Goal: Transaction & Acquisition: Purchase product/service

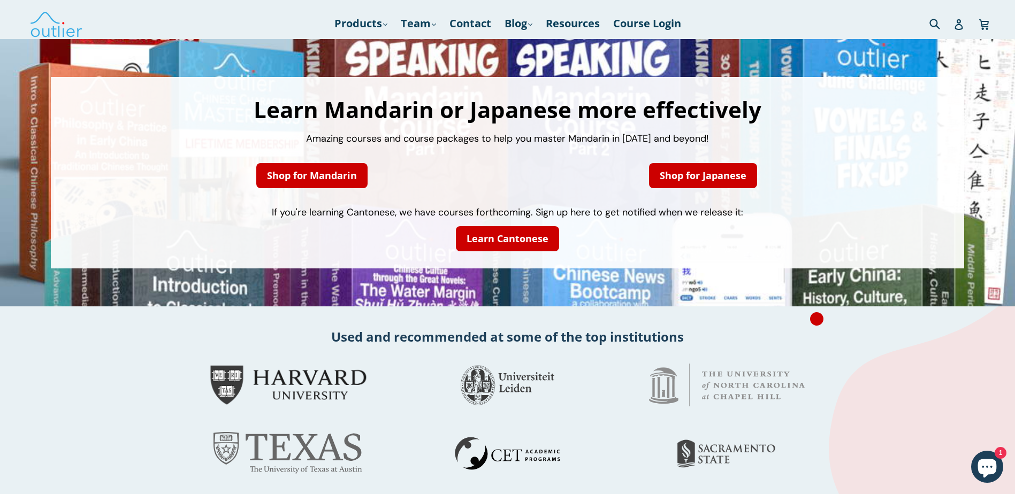
scroll to position [53, 0]
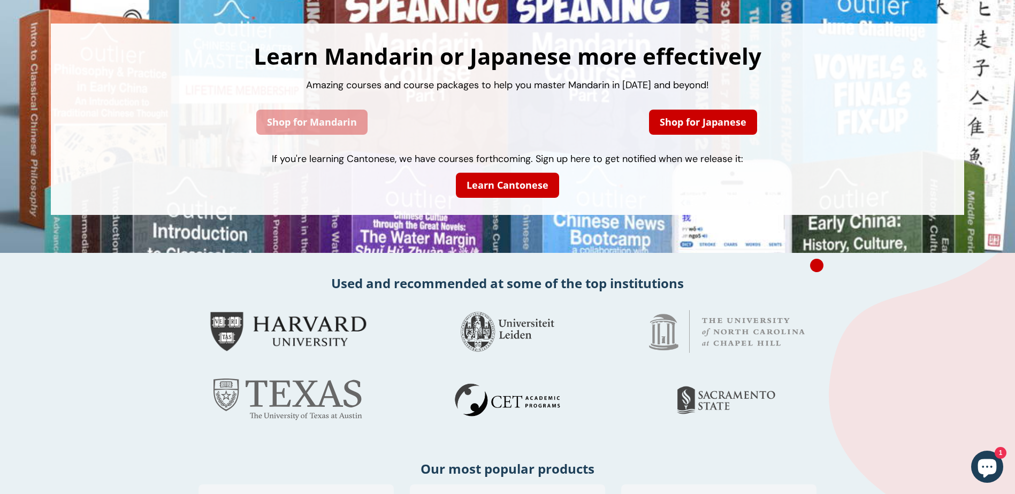
click at [334, 117] on link "Shop for Mandarin" at bounding box center [311, 122] width 111 height 25
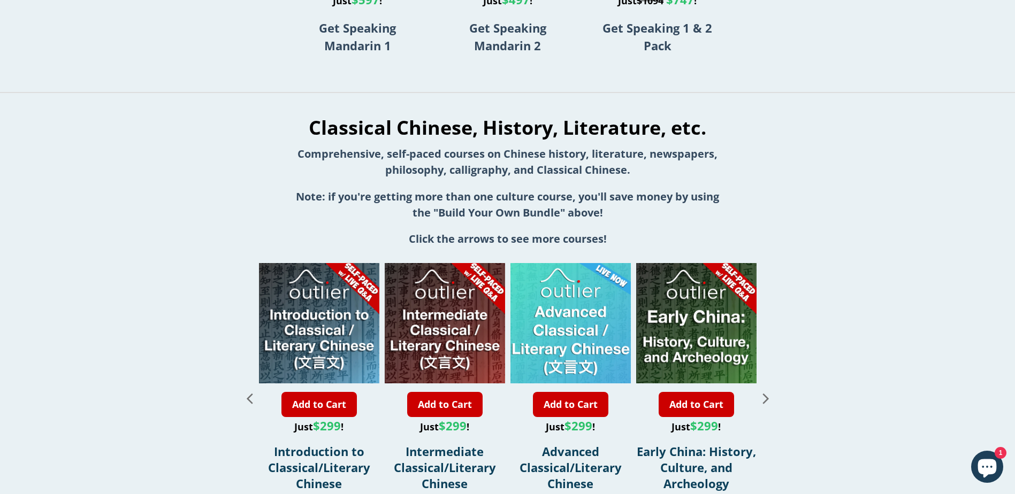
scroll to position [1123, 0]
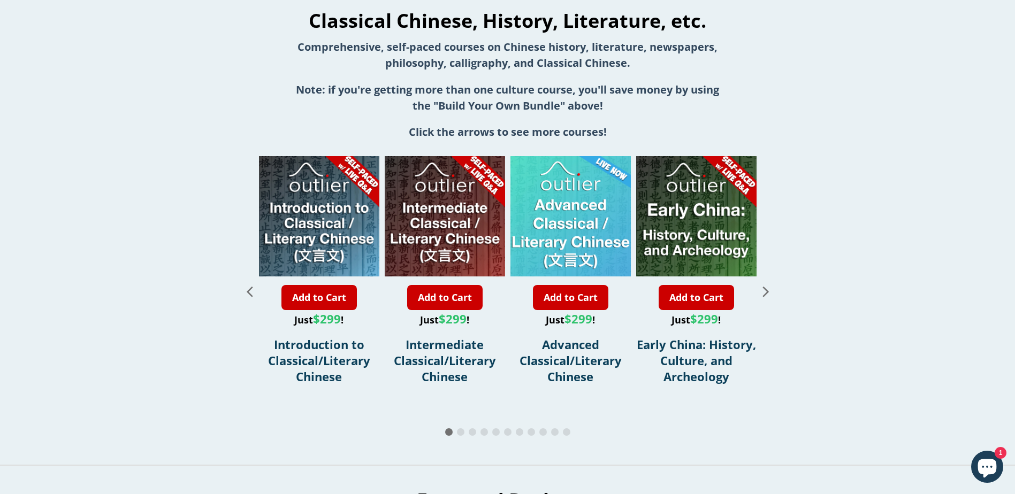
click at [768, 287] on icon "Next slide" at bounding box center [765, 291] width 19 height 19
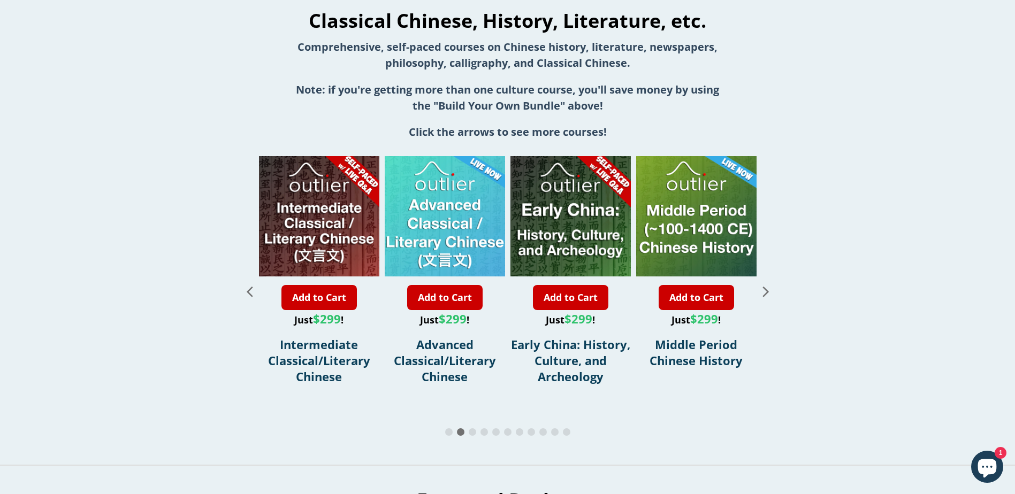
click at [766, 287] on icon "Next slide" at bounding box center [765, 292] width 6 height 10
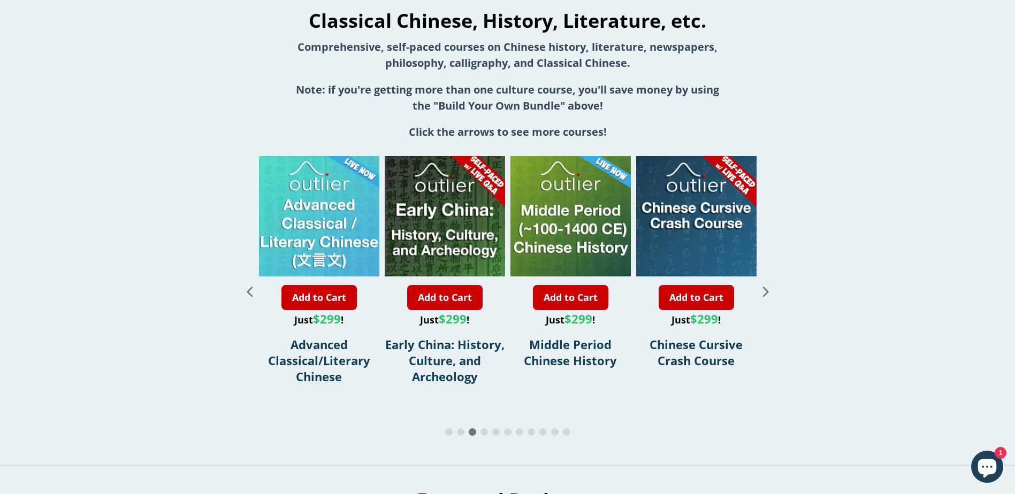
click at [766, 287] on icon "Next slide" at bounding box center [765, 292] width 6 height 10
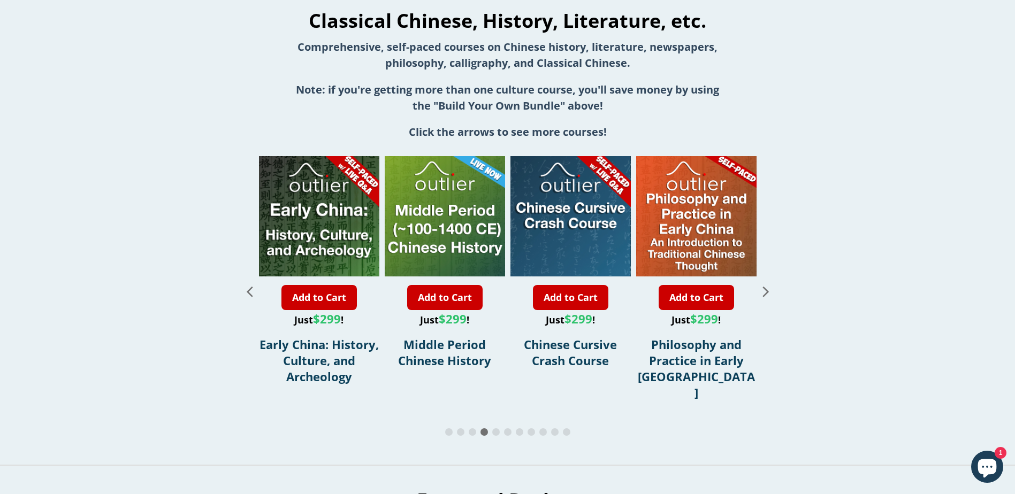
click at [766, 287] on icon "Next slide" at bounding box center [765, 292] width 6 height 10
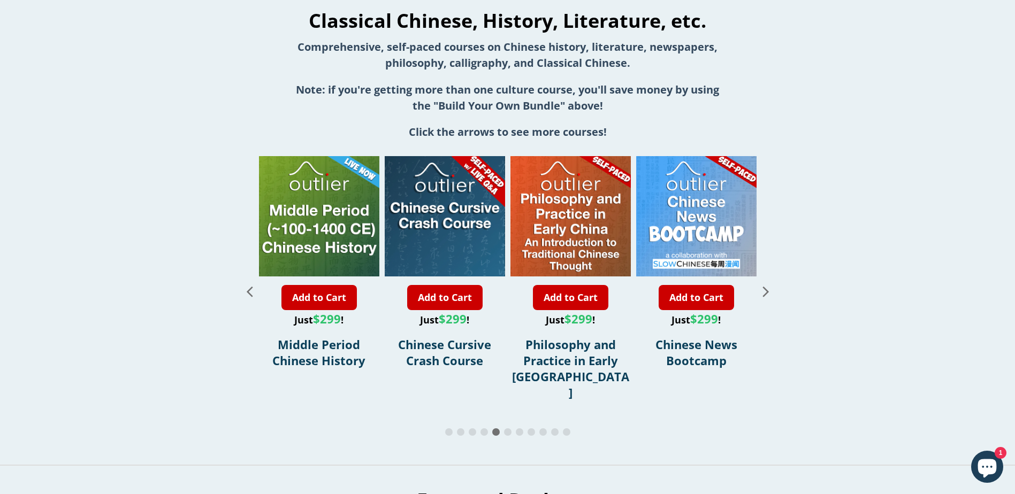
click at [766, 287] on icon "Next slide" at bounding box center [765, 292] width 6 height 10
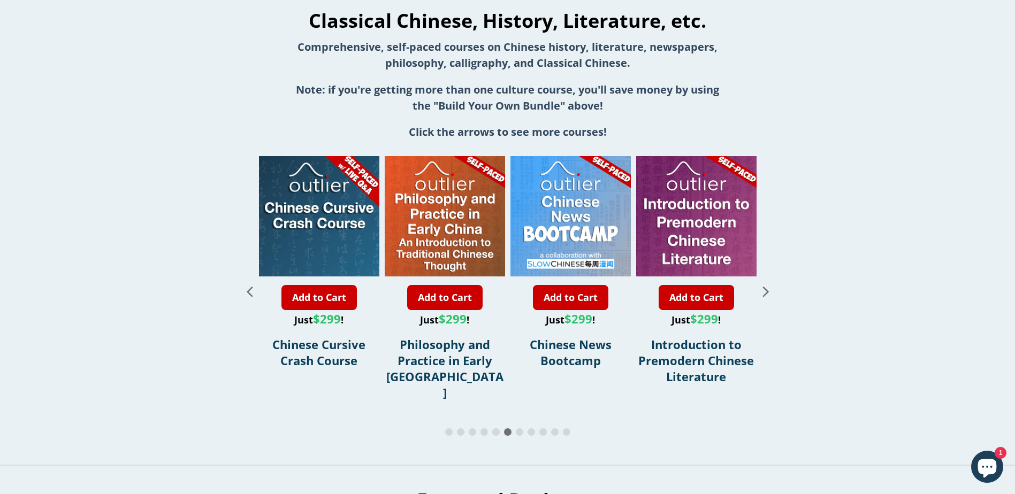
click at [766, 287] on icon "Next slide" at bounding box center [765, 292] width 6 height 10
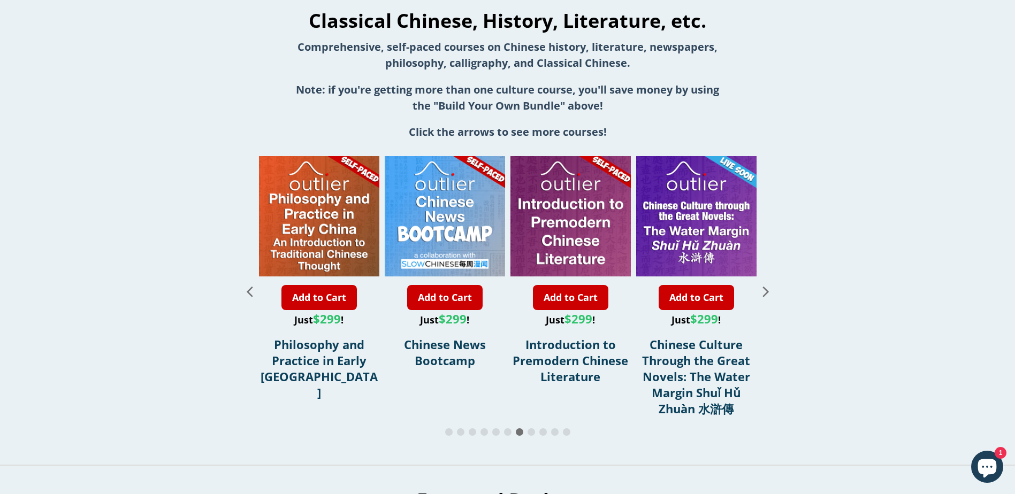
click at [766, 285] on icon "Next slide" at bounding box center [765, 291] width 19 height 19
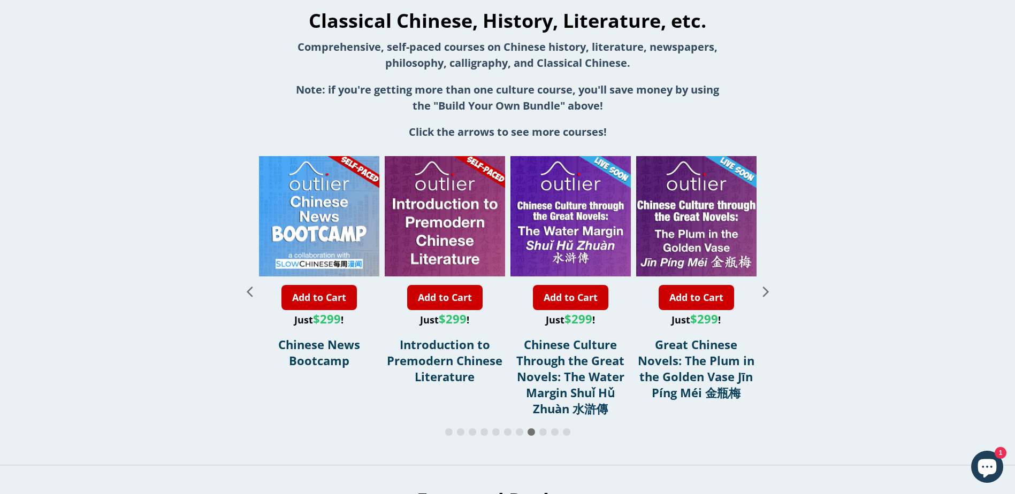
click at [766, 285] on icon "Next slide" at bounding box center [765, 291] width 19 height 19
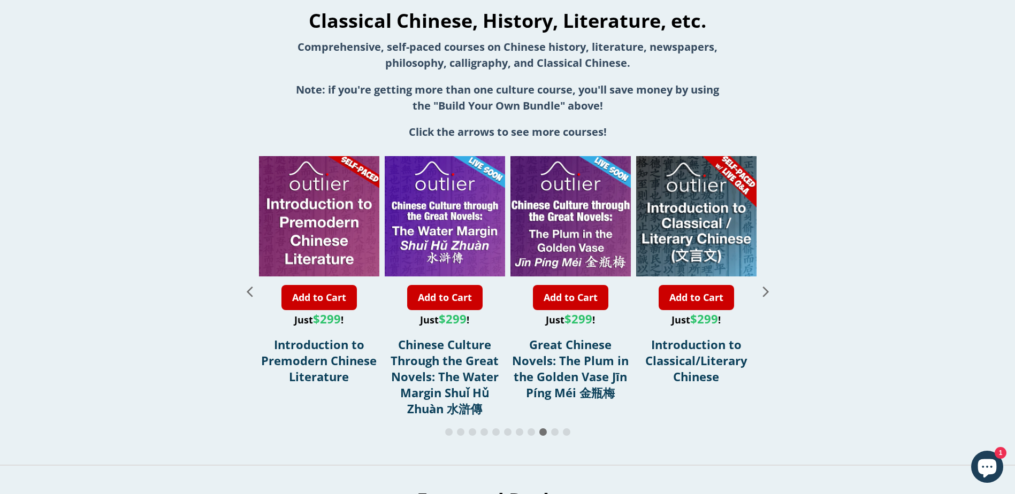
click at [766, 285] on icon "Next slide" at bounding box center [765, 291] width 19 height 19
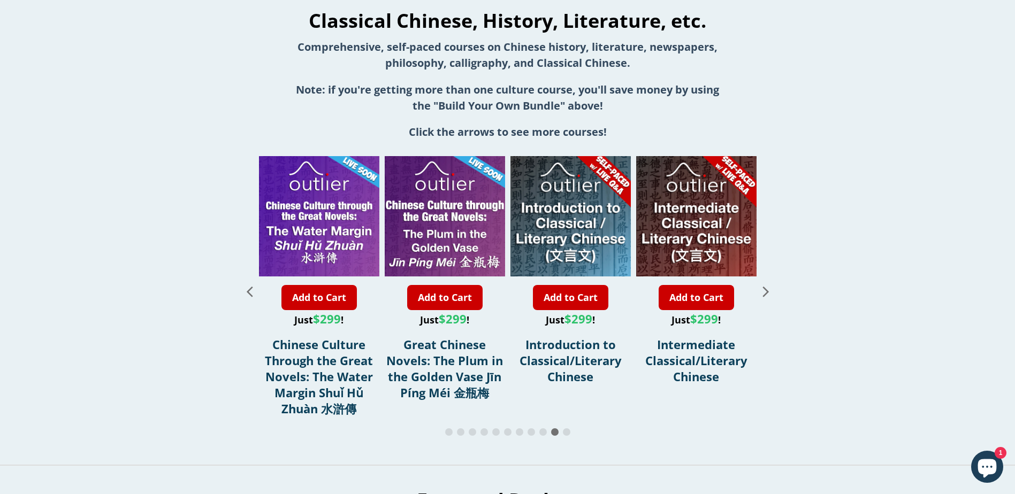
click at [766, 285] on icon "Next slide" at bounding box center [765, 291] width 19 height 19
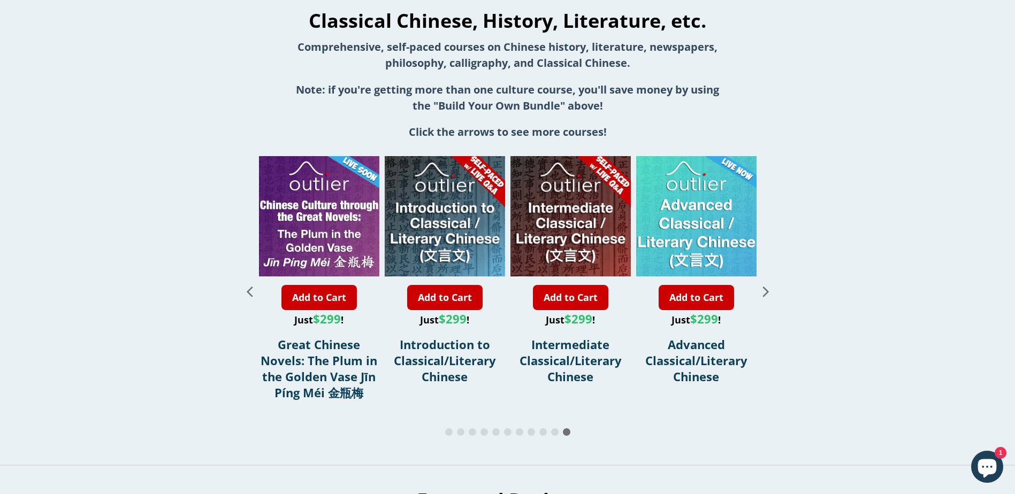
click at [766, 285] on icon "Next slide" at bounding box center [765, 291] width 19 height 19
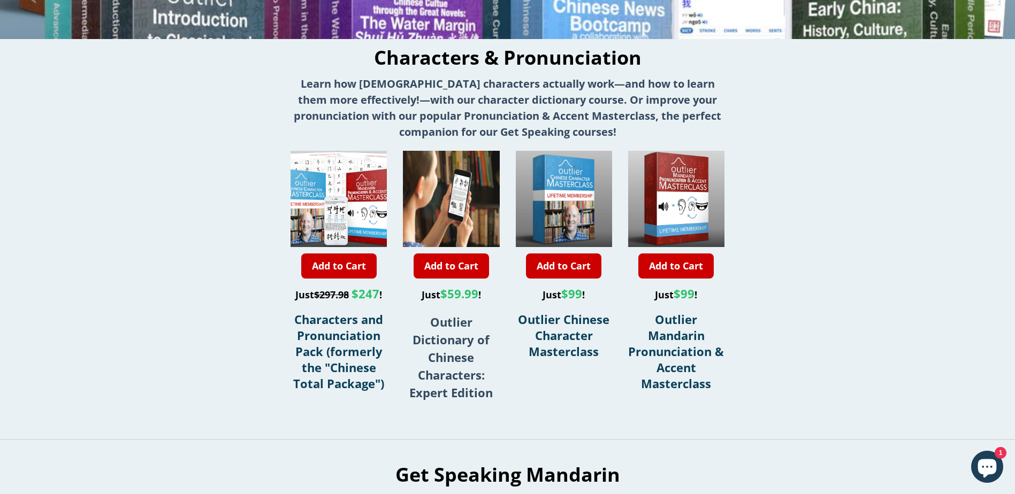
scroll to position [374, 0]
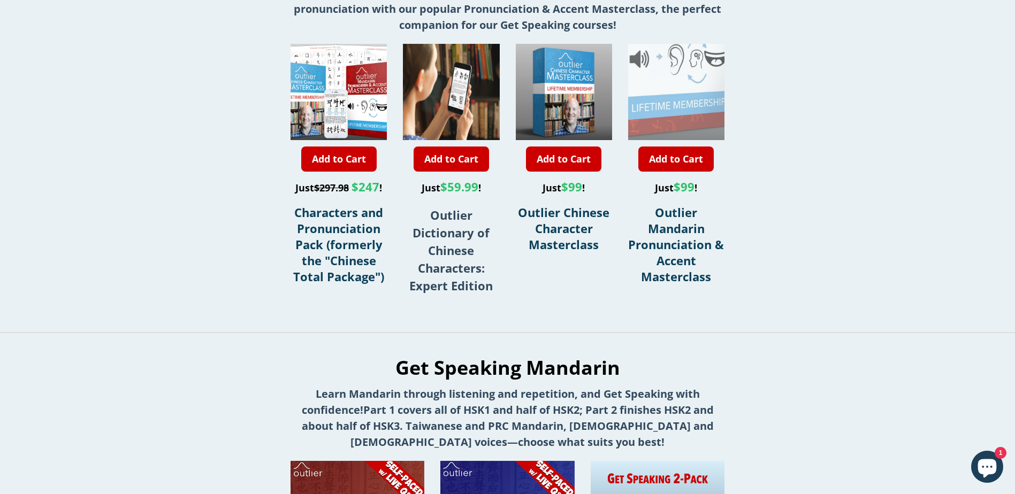
click at [687, 111] on div at bounding box center [665, 44] width 193 height 193
